Goal: Use online tool/utility: Use online tool/utility

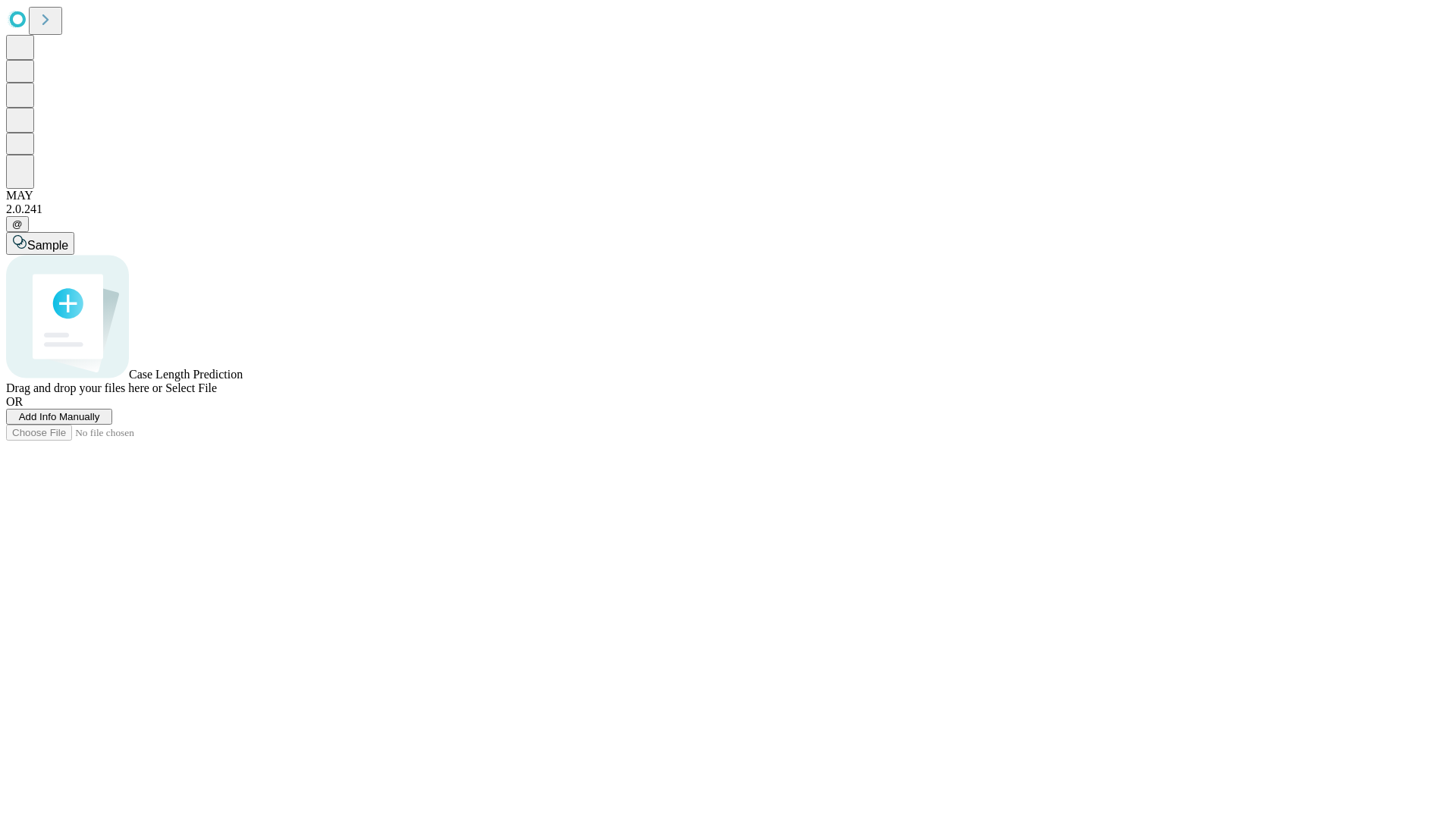
click at [217, 395] on span "Select File" at bounding box center [190, 388] width 52 height 13
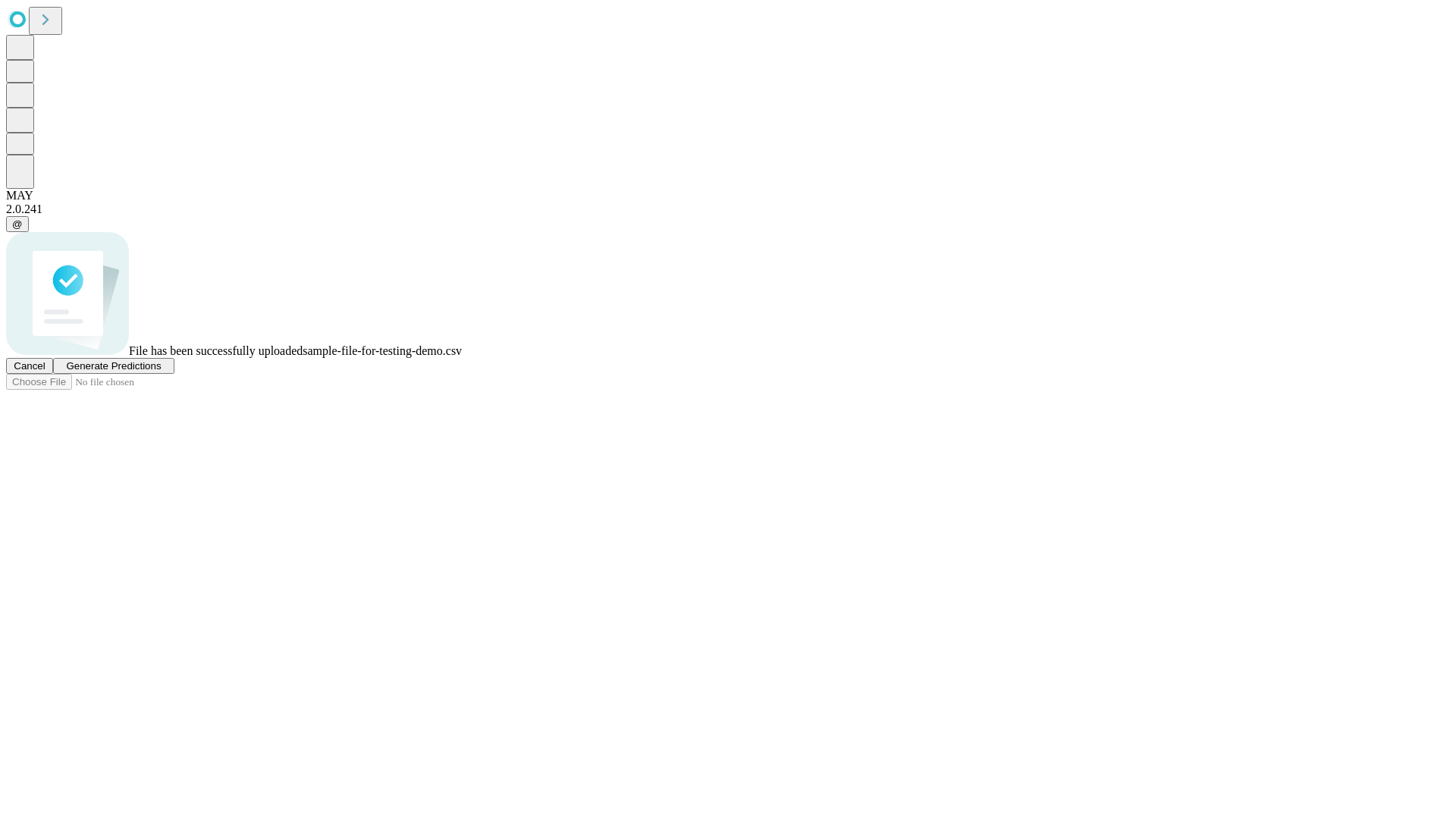
click at [161, 372] on span "Generate Predictions" at bounding box center [113, 365] width 95 height 11
